Goal: Task Accomplishment & Management: Manage account settings

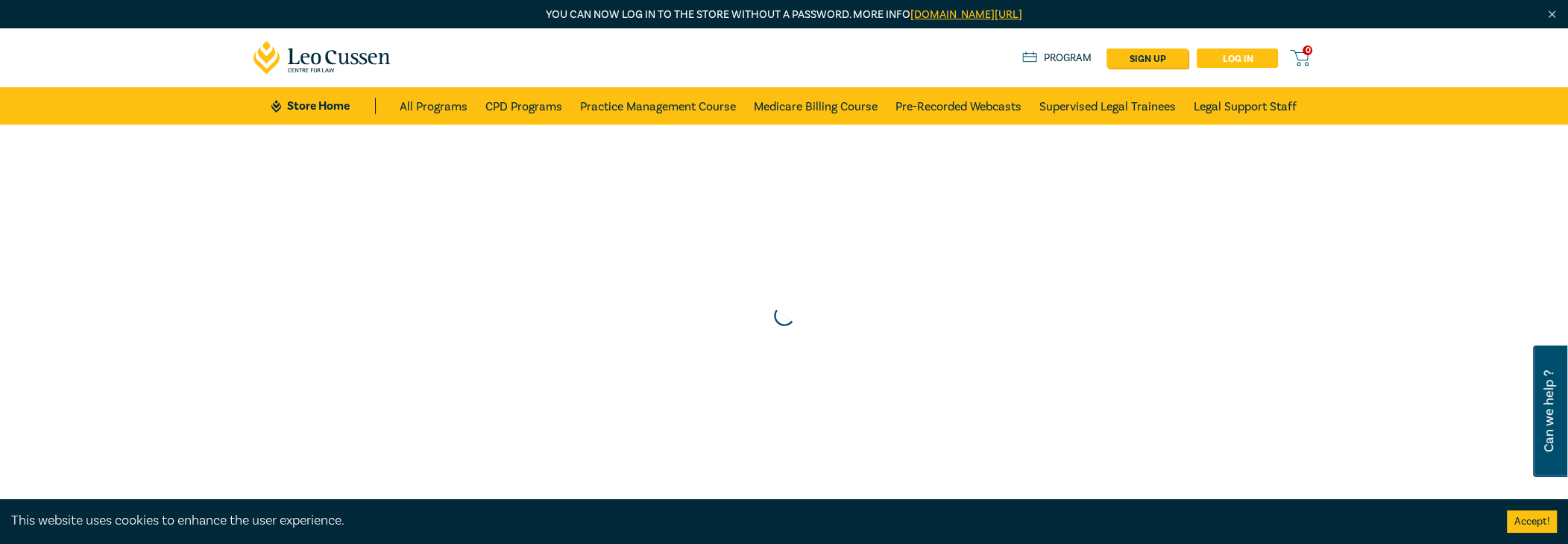
click at [1253, 55] on link "Log in" at bounding box center [1237, 58] width 81 height 19
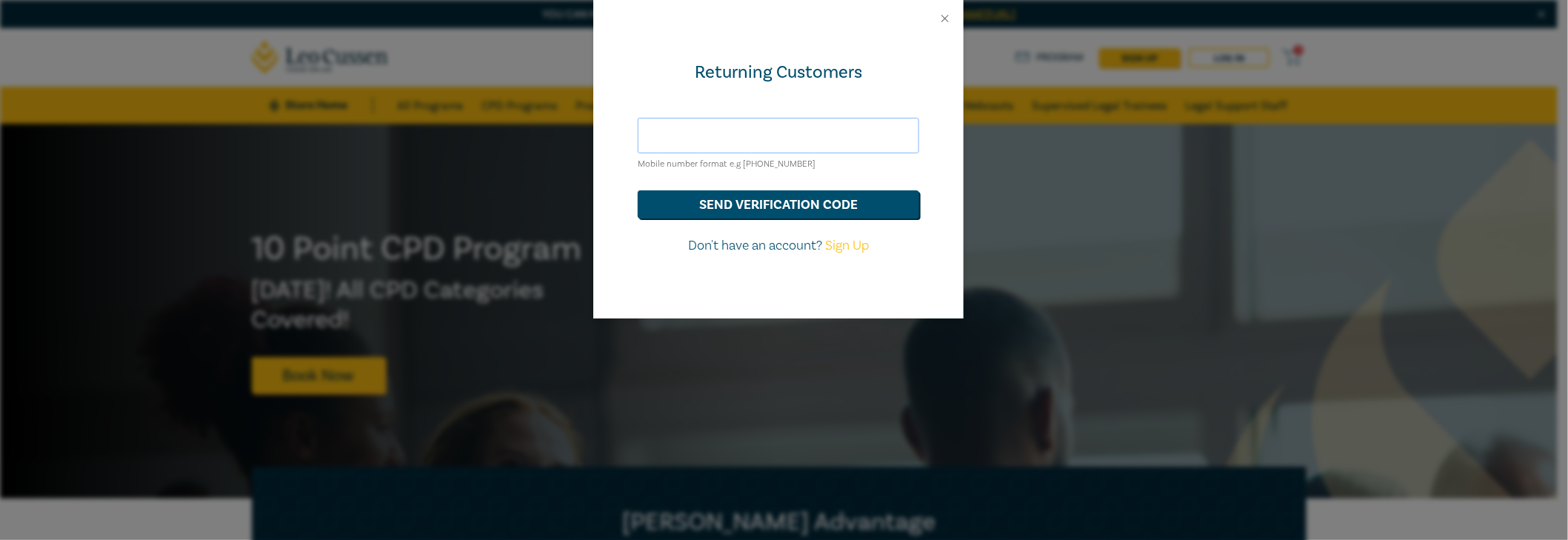
click at [784, 138] on input "text" at bounding box center [778, 135] width 282 height 35
click at [946, 10] on div at bounding box center [778, 19] width 370 height 37
click at [944, 14] on button "Close" at bounding box center [945, 19] width 14 height 14
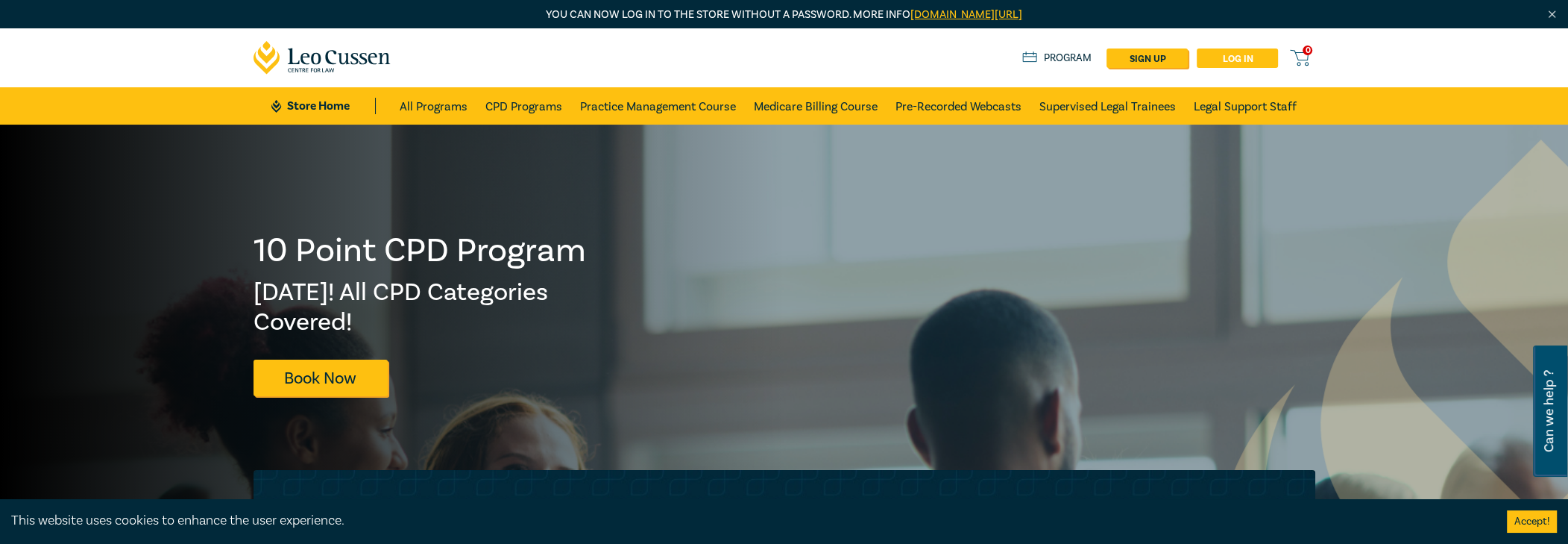
click at [1229, 58] on link "Log in" at bounding box center [1237, 58] width 81 height 19
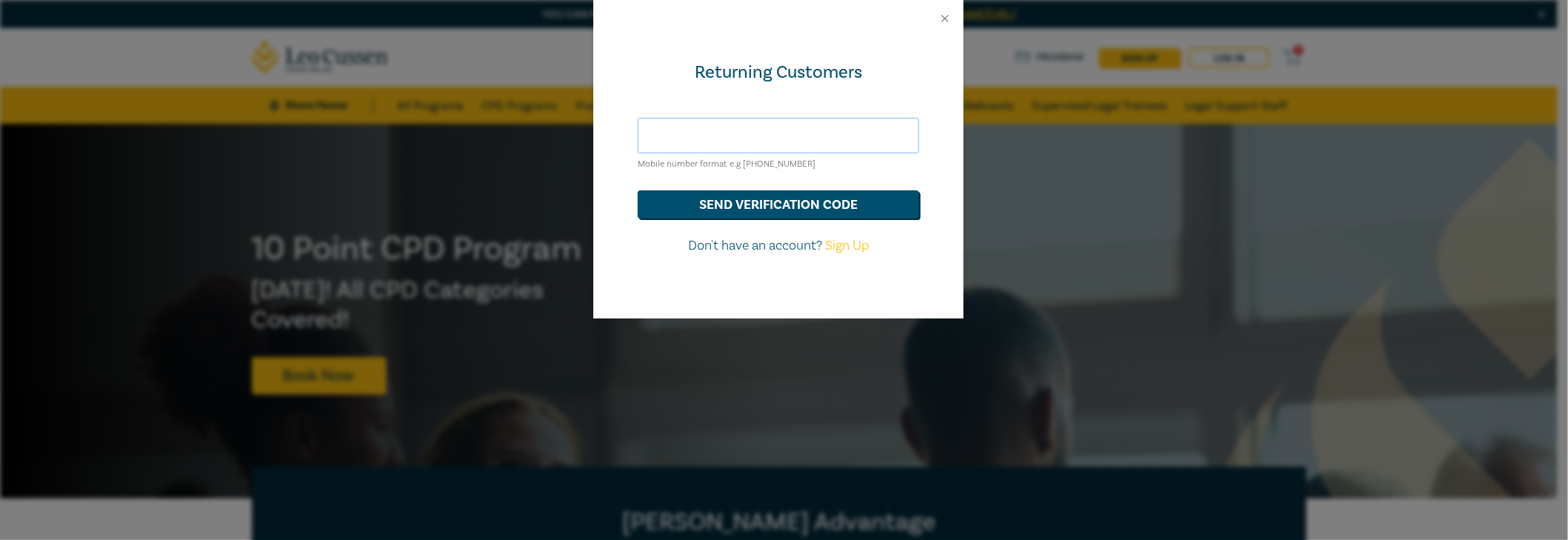
click at [794, 134] on input "text" at bounding box center [778, 135] width 282 height 35
click at [1008, 284] on div "Returning Customers Mobile number format e.g [PHONE_NUMBER] send verification c…" at bounding box center [784, 270] width 1568 height 540
click at [705, 138] on input "text" at bounding box center [778, 135] width 282 height 35
type input "0498566734"
click at [638, 190] on button "send verification code" at bounding box center [778, 204] width 282 height 28
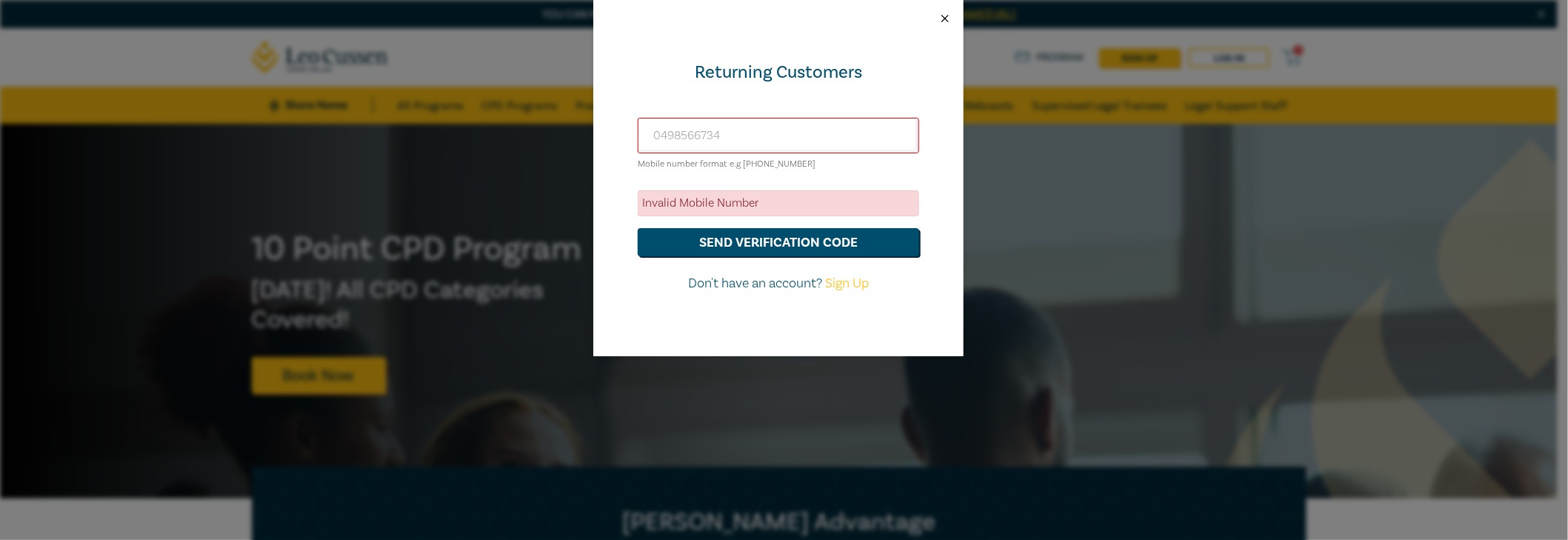
click at [951, 17] on button "Close" at bounding box center [945, 19] width 14 height 14
